Goal: Task Accomplishment & Management: Use online tool/utility

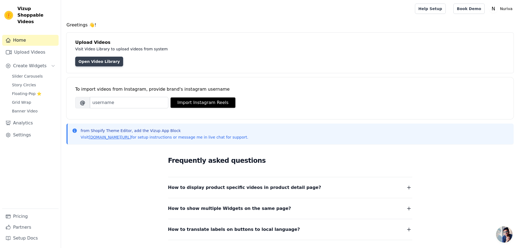
click at [99, 62] on link "Open Video Library" at bounding box center [99, 62] width 48 height 10
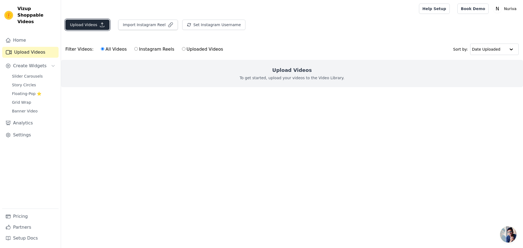
click at [90, 26] on button "Upload Videos" at bounding box center [87, 25] width 44 height 10
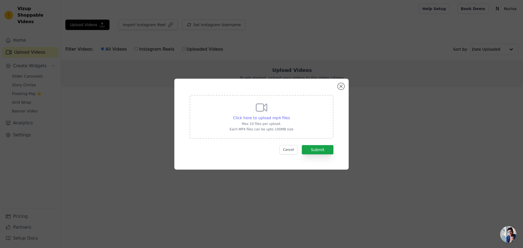
click at [271, 116] on span "Click here to upload mp4 files" at bounding box center [261, 118] width 57 height 4
click at [290, 115] on input "Click here to upload mp4 files Max 10 files per upload. Each MP4 files can be u…" at bounding box center [290, 115] width 0 height 0
type input "C:\fakepath\[DOMAIN_NAME]_@cicihaskill_1758551776538.mp4"
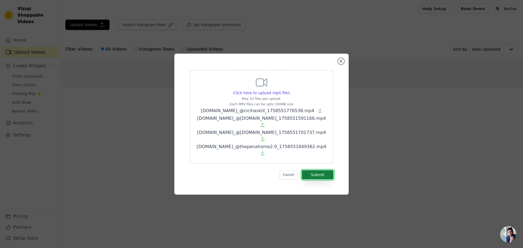
click at [326, 170] on button "Submit" at bounding box center [318, 174] width 32 height 9
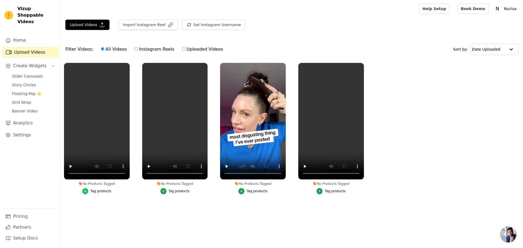
click at [87, 191] on icon "button" at bounding box center [85, 191] width 4 height 4
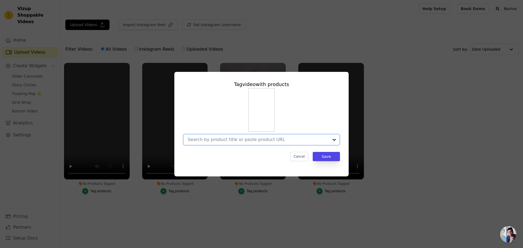
click at [265, 141] on input "No Products Tagged Tag video with products Option undefined, selected. Select i…" at bounding box center [258, 139] width 141 height 5
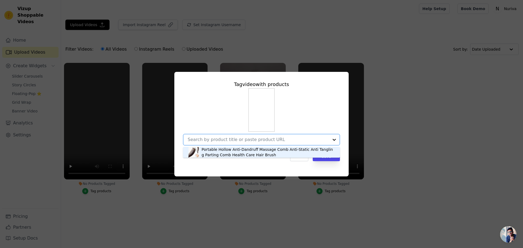
click at [248, 151] on div "Portable Hollow Anti-Dandruff Massage Comb Anti-Static Anti Tangling Parting Co…" at bounding box center [268, 152] width 133 height 11
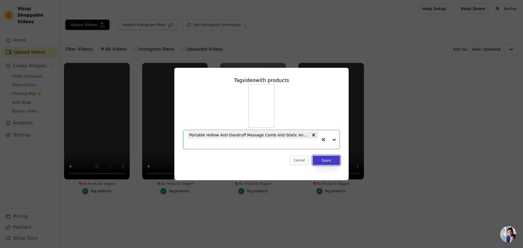
click at [325, 160] on button "Save" at bounding box center [326, 160] width 27 height 9
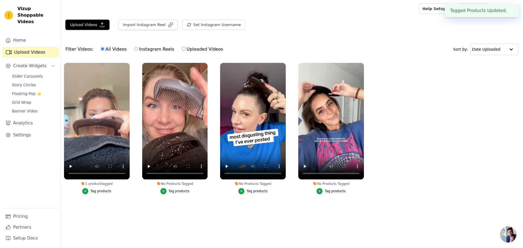
click at [181, 190] on div "Tag products" at bounding box center [179, 191] width 21 height 4
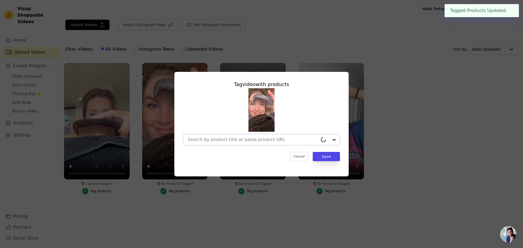
click at [251, 138] on input "No Products Tagged Tag video with products Cancel Save Tag products" at bounding box center [253, 139] width 130 height 5
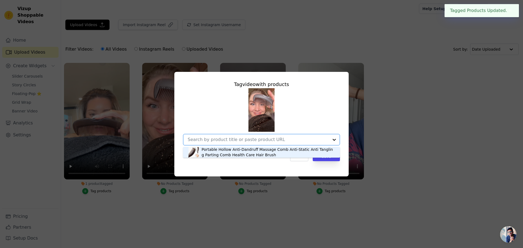
click at [234, 151] on div "Portable Hollow Anti-Dandruff Massage Comb Anti-Static Anti Tangling Parting Co…" at bounding box center [268, 152] width 133 height 11
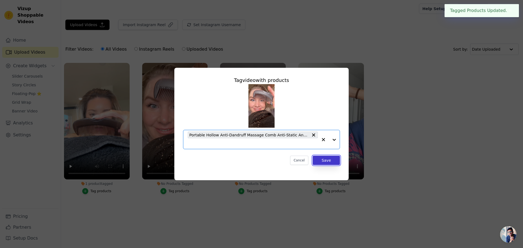
click at [323, 160] on button "Save" at bounding box center [326, 160] width 27 height 9
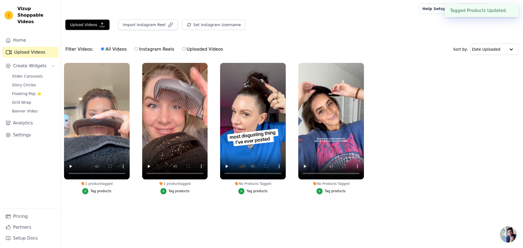
click at [253, 191] on div "Tag products" at bounding box center [257, 191] width 21 height 4
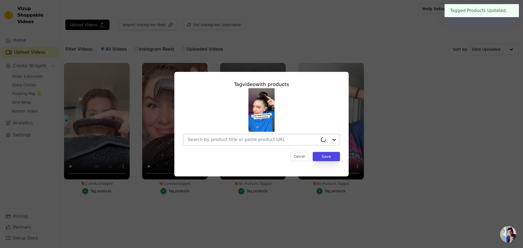
click at [241, 141] on input "No Products Tagged Tag video with products Cancel Save Tag products" at bounding box center [253, 139] width 130 height 5
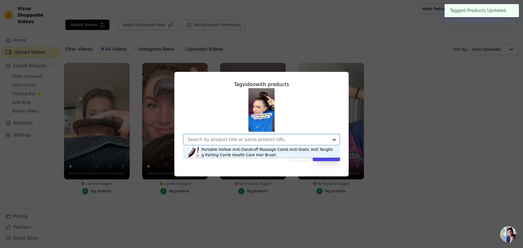
click at [256, 152] on div "Portable Hollow Anti-Dandruff Massage Comb Anti-Static Anti Tangling Parting Co…" at bounding box center [268, 152] width 133 height 11
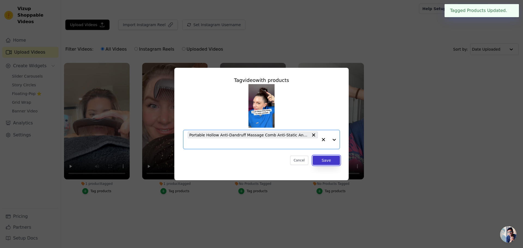
click at [335, 162] on button "Save" at bounding box center [326, 160] width 27 height 9
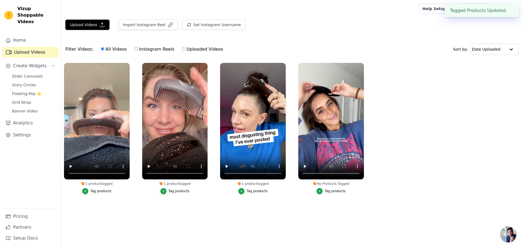
click at [335, 192] on div "Tag products" at bounding box center [335, 191] width 21 height 4
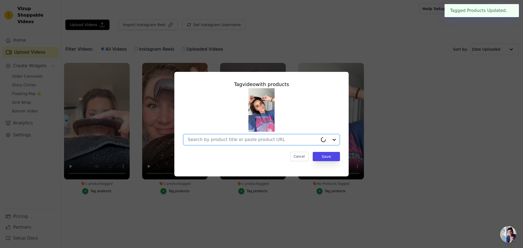
click at [275, 142] on input "No Products Tagged Tag video with products Option undefined, selected. Cancel S…" at bounding box center [253, 139] width 130 height 5
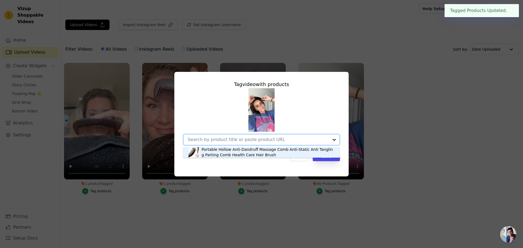
click at [265, 152] on div "Portable Hollow Anti-Dandruff Massage Comb Anti-Static Anti Tangling Parting Co…" at bounding box center [268, 152] width 133 height 11
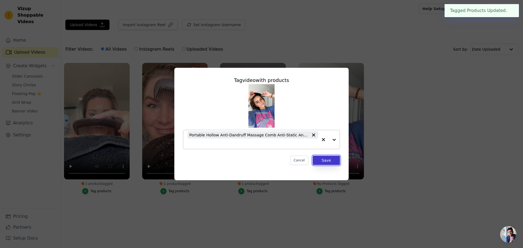
click at [331, 160] on button "Save" at bounding box center [326, 160] width 27 height 9
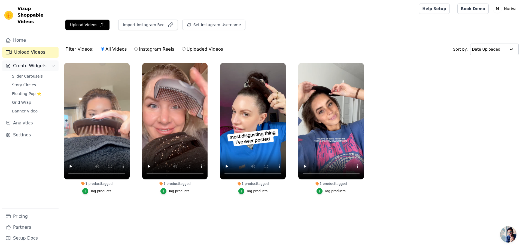
click at [43, 60] on button "Create Widgets" at bounding box center [30, 65] width 56 height 11
click at [38, 74] on span "Slider Carousels" at bounding box center [27, 76] width 31 height 5
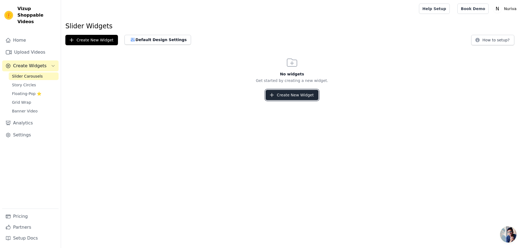
click at [308, 95] on button "Create New Widget" at bounding box center [292, 95] width 53 height 10
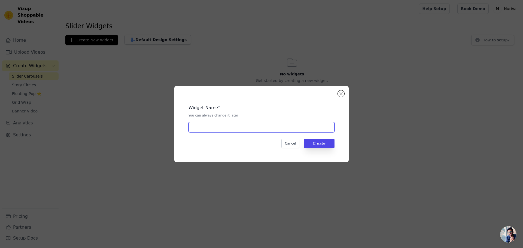
click at [273, 130] on input "text" at bounding box center [262, 127] width 146 height 10
type input "Video"
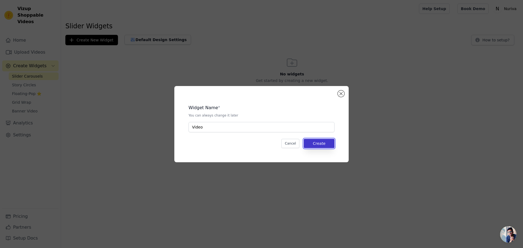
click at [326, 143] on button "Create" at bounding box center [319, 143] width 31 height 9
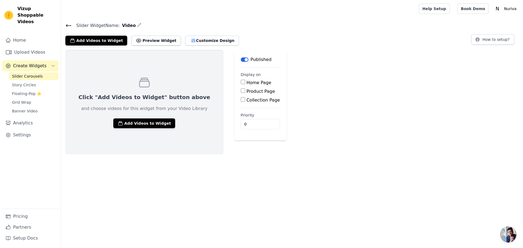
click at [247, 92] on label "Product Page" at bounding box center [261, 91] width 29 height 5
click at [241, 92] on input "Product Page" at bounding box center [243, 91] width 4 height 4
checkbox input "true"
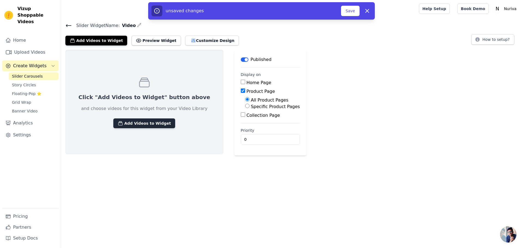
click at [153, 123] on button "Add Videos to Widget" at bounding box center [144, 124] width 62 height 10
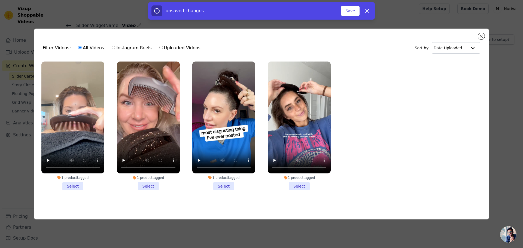
click at [300, 185] on li "1 product tagged Select" at bounding box center [299, 126] width 63 height 129
click at [0, 0] on input "1 product tagged Select" at bounding box center [0, 0] width 0 height 0
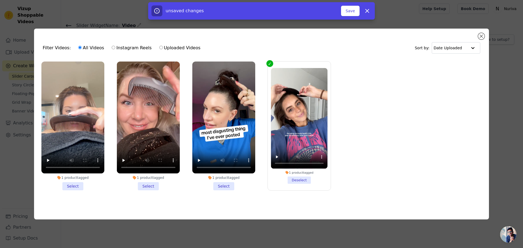
click at [150, 184] on li "1 product tagged Select" at bounding box center [148, 126] width 63 height 129
click at [0, 0] on input "1 product tagged Select" at bounding box center [0, 0] width 0 height 0
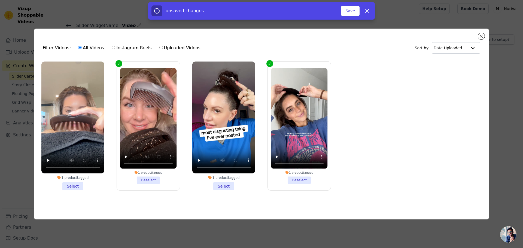
click at [75, 185] on li "1 product tagged Select" at bounding box center [72, 126] width 63 height 129
click at [0, 0] on input "1 product tagged Select" at bounding box center [0, 0] width 0 height 0
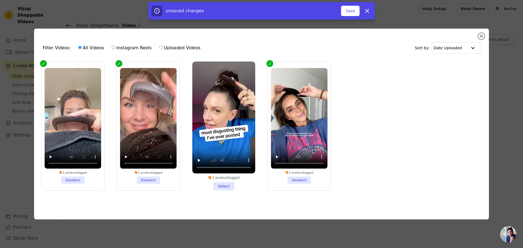
click at [226, 183] on li "1 product tagged Select" at bounding box center [223, 126] width 63 height 129
click at [0, 0] on input "1 product tagged Select" at bounding box center [0, 0] width 0 height 0
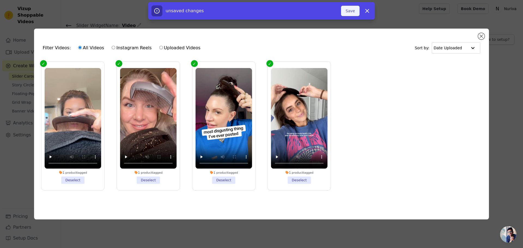
click at [350, 14] on button "Save" at bounding box center [350, 11] width 19 height 10
click at [352, 10] on button "Save" at bounding box center [350, 11] width 19 height 10
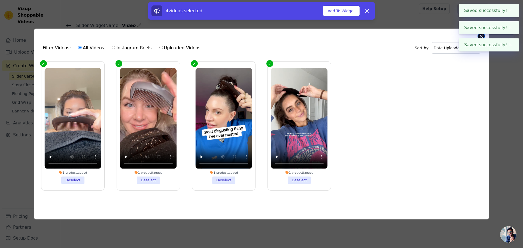
click at [484, 36] on body "Saved successfully! ✖ Saved successfully! ✖ Saved successfully! ✖ Vizup Shoppab…" at bounding box center [261, 78] width 523 height 156
click at [483, 37] on button "Close modal" at bounding box center [481, 36] width 7 height 7
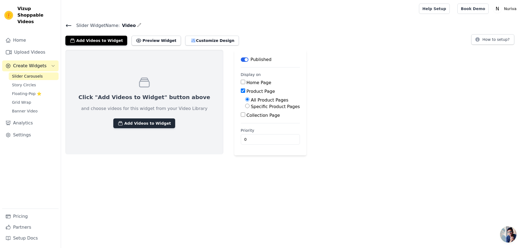
click at [146, 122] on button "Add Videos to Widget" at bounding box center [144, 124] width 62 height 10
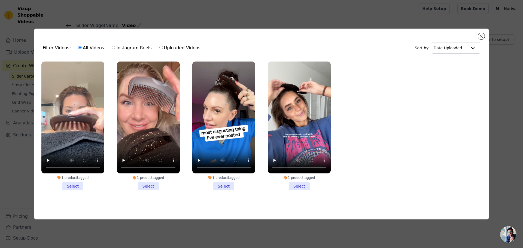
click at [72, 182] on li "1 product tagged Select" at bounding box center [72, 126] width 63 height 129
click at [0, 0] on input "1 product tagged Select" at bounding box center [0, 0] width 0 height 0
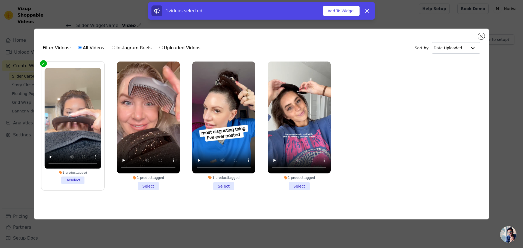
click at [148, 184] on li "1 product tagged Select" at bounding box center [148, 126] width 63 height 129
click at [0, 0] on input "1 product tagged Select" at bounding box center [0, 0] width 0 height 0
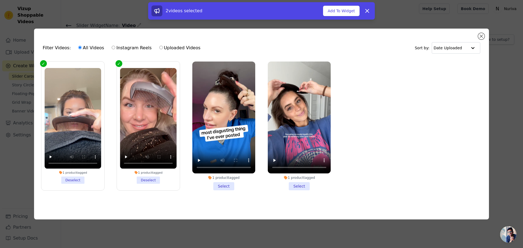
click at [225, 184] on li "1 product tagged Select" at bounding box center [223, 126] width 63 height 129
click at [0, 0] on input "1 product tagged Select" at bounding box center [0, 0] width 0 height 0
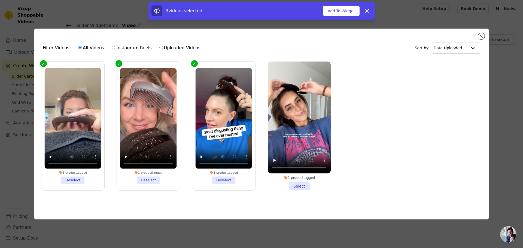
click at [300, 184] on li "1 product tagged Select" at bounding box center [299, 126] width 63 height 129
click at [0, 0] on input "1 product tagged Select" at bounding box center [0, 0] width 0 height 0
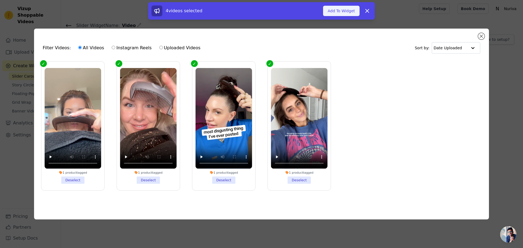
click at [349, 11] on button "Add To Widget" at bounding box center [341, 11] width 37 height 10
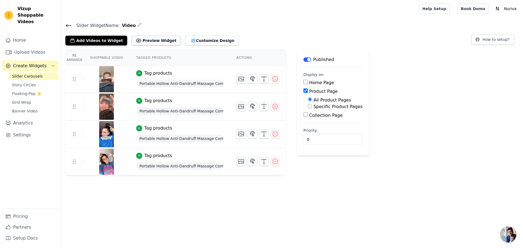
click at [157, 40] on button "Preview Widget" at bounding box center [156, 41] width 49 height 10
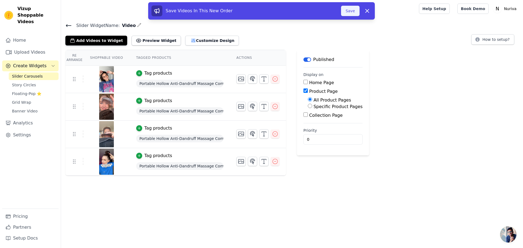
click at [349, 12] on button "Save" at bounding box center [350, 11] width 19 height 10
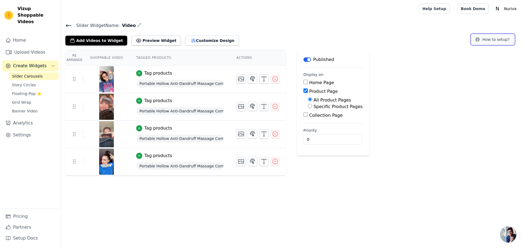
click at [497, 38] on button "How to setup?" at bounding box center [492, 39] width 43 height 10
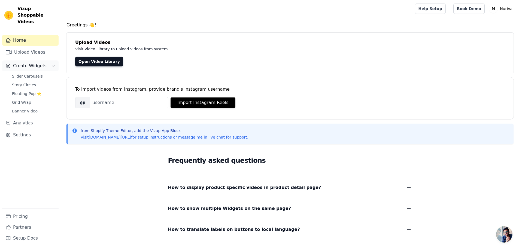
click at [47, 61] on button "Create Widgets" at bounding box center [30, 65] width 56 height 11
click at [37, 74] on span "Slider Carousels" at bounding box center [27, 76] width 31 height 5
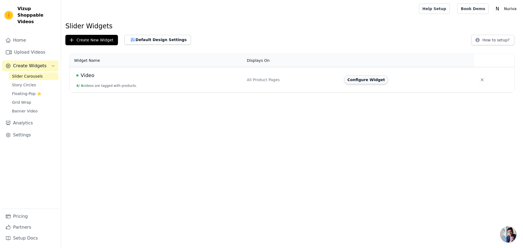
click at [363, 80] on button "Configure Widget" at bounding box center [366, 79] width 44 height 9
